Goal: Transaction & Acquisition: Download file/media

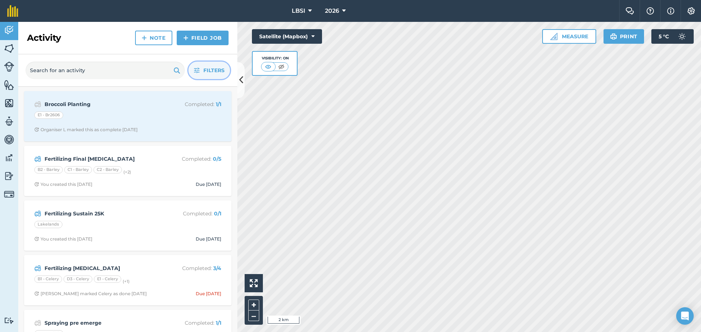
click at [195, 70] on icon "button" at bounding box center [196, 70] width 5 height 5
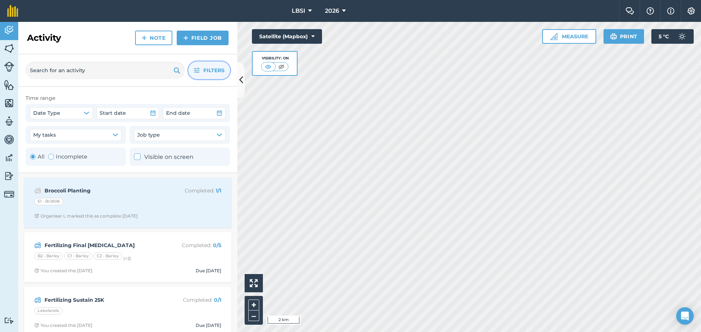
click at [52, 157] on div "Toggle Activity" at bounding box center [51, 157] width 6 height 6
radio input "false"
radio input "true"
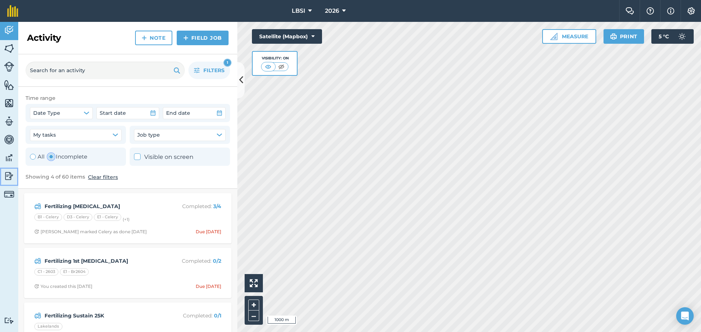
click at [9, 177] on img at bounding box center [9, 176] width 10 height 11
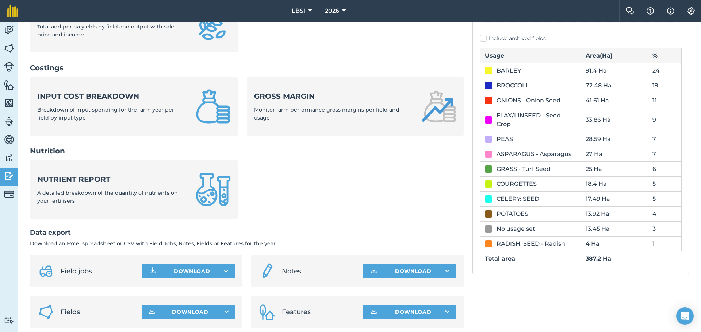
scroll to position [243, 0]
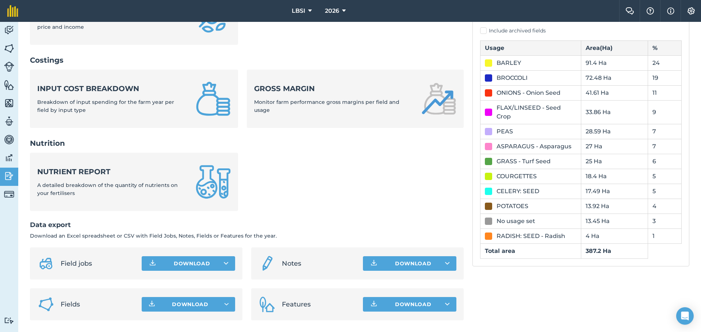
click at [44, 266] on img at bounding box center [46, 264] width 18 height 18
click at [183, 260] on button "Download" at bounding box center [188, 263] width 93 height 15
click at [180, 296] on link "Field jobs XLS file" at bounding box center [188, 297] width 91 height 16
click at [164, 265] on button "Download" at bounding box center [188, 263] width 93 height 15
click at [167, 281] on link "Field jobs CSV file" at bounding box center [188, 280] width 91 height 16
